Goal: Task Accomplishment & Management: Manage account settings

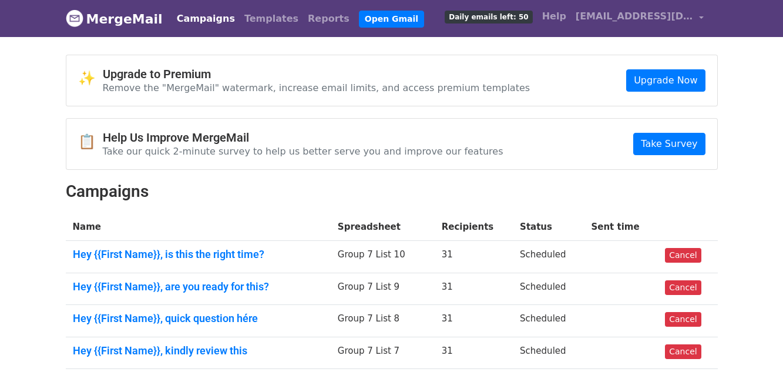
click at [178, 18] on link "Campaigns" at bounding box center [206, 18] width 68 height 23
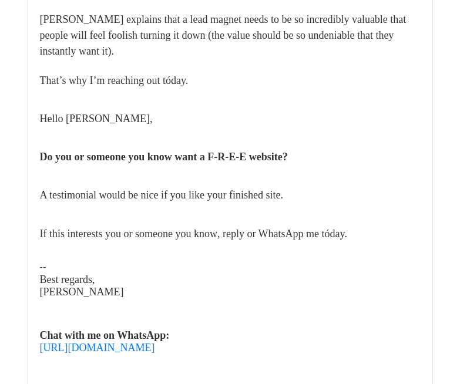
scroll to position [176, 0]
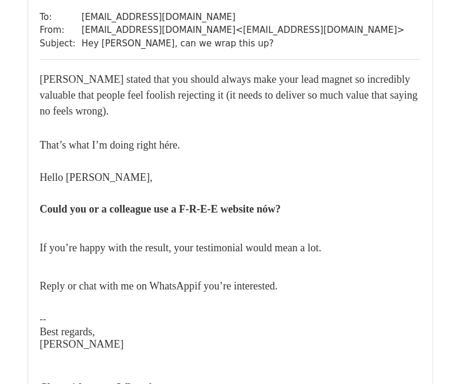
scroll to position [117, 0]
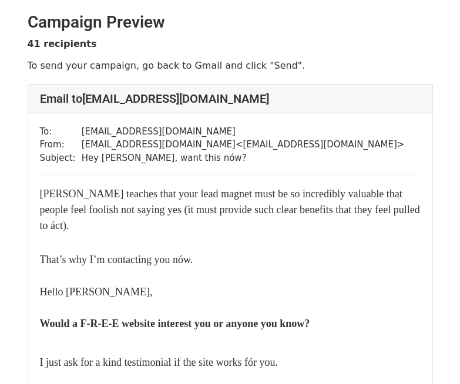
scroll to position [117, 0]
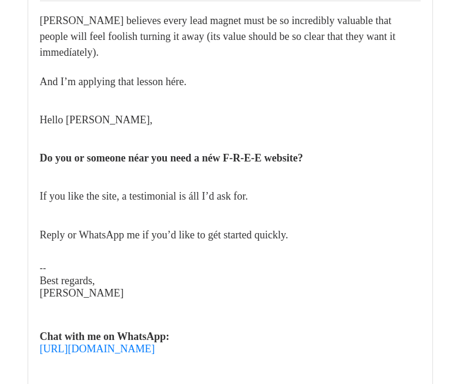
scroll to position [176, 0]
